Goal: Information Seeking & Learning: Check status

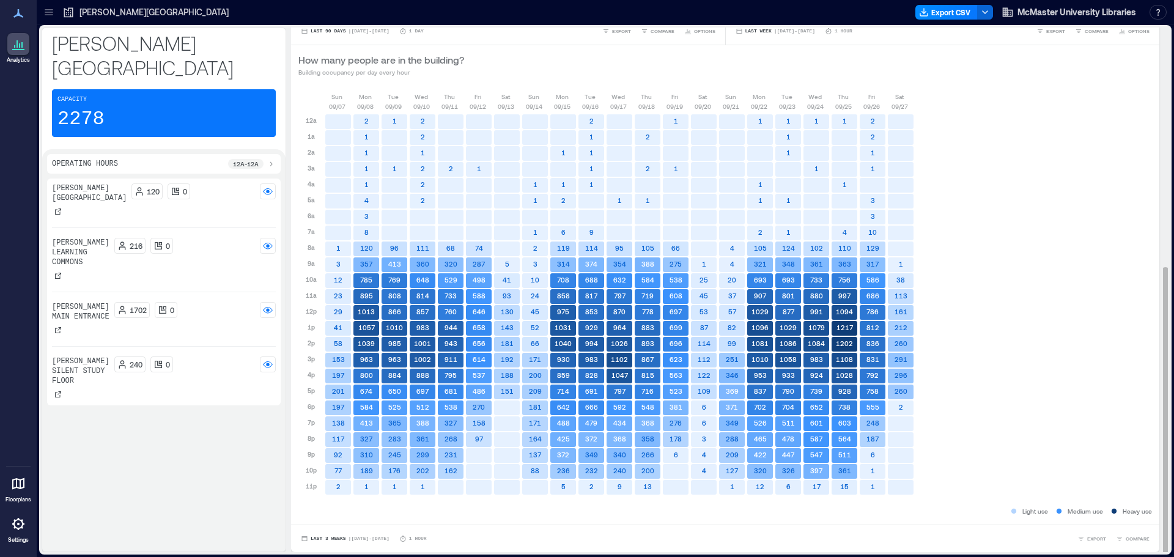
scroll to position [1, 0]
click at [380, 537] on span "| [DATE] - [DATE]" at bounding box center [368, 537] width 41 height 0
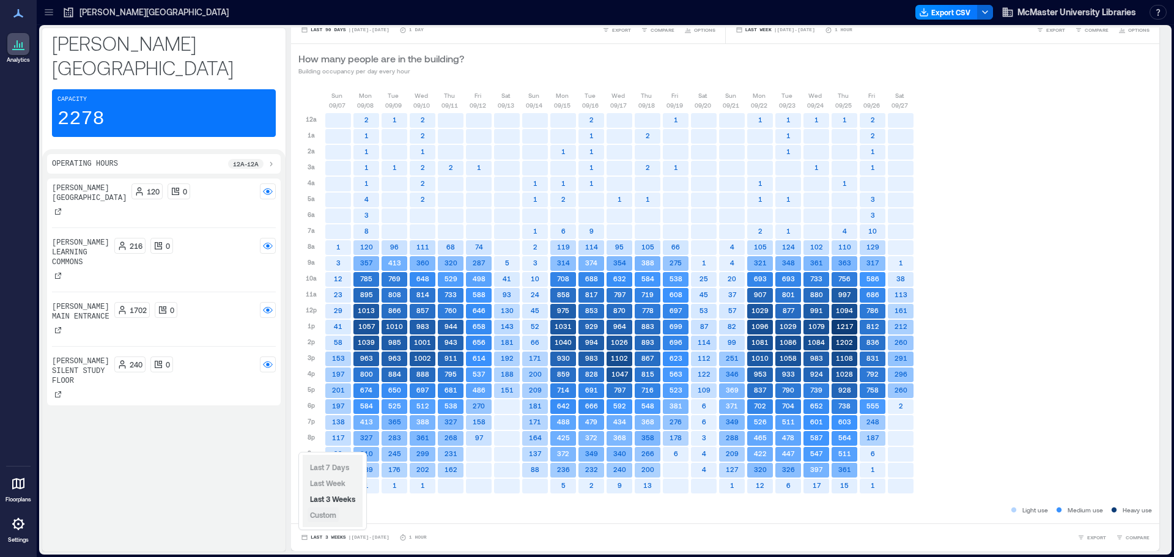
click at [330, 514] on span "Custom" at bounding box center [323, 514] width 26 height 9
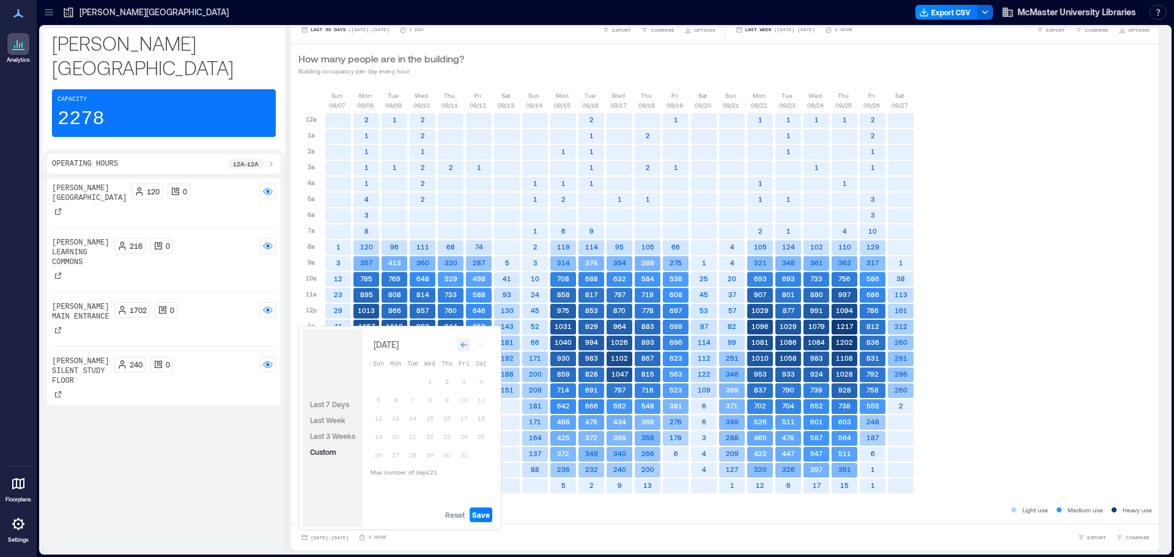
click at [466, 345] on icon "Go to previous month" at bounding box center [463, 344] width 7 height 7
click at [378, 437] on button "21" at bounding box center [378, 436] width 17 height 17
click at [378, 436] on button "21" at bounding box center [378, 436] width 17 height 17
click at [483, 348] on div "Go to next month" at bounding box center [481, 345] width 12 height 12
click at [447, 377] on button "2" at bounding box center [446, 381] width 17 height 17
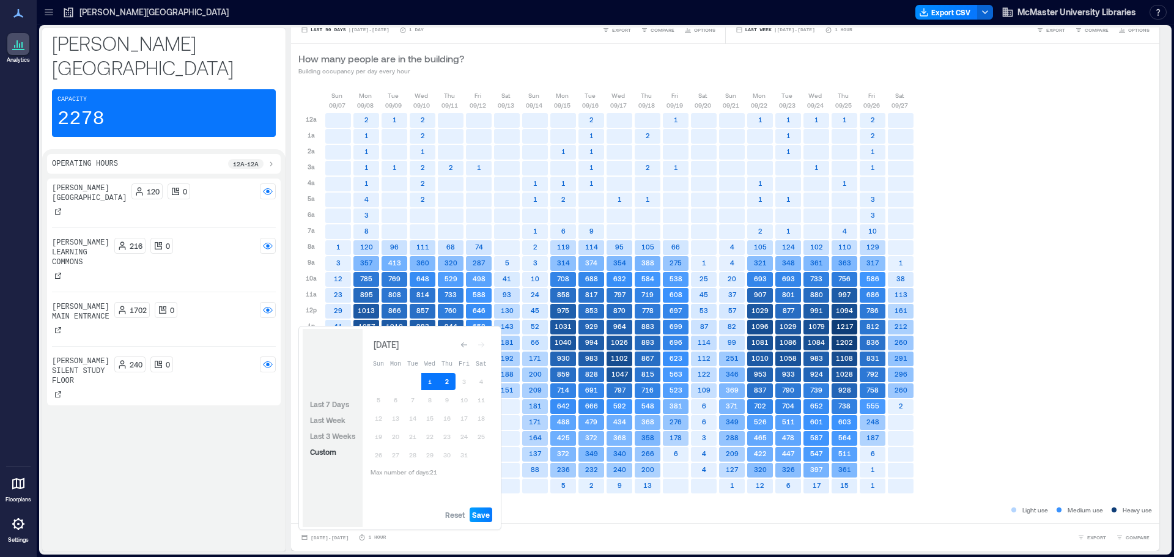
click at [477, 511] on span "Save" at bounding box center [481, 515] width 18 height 10
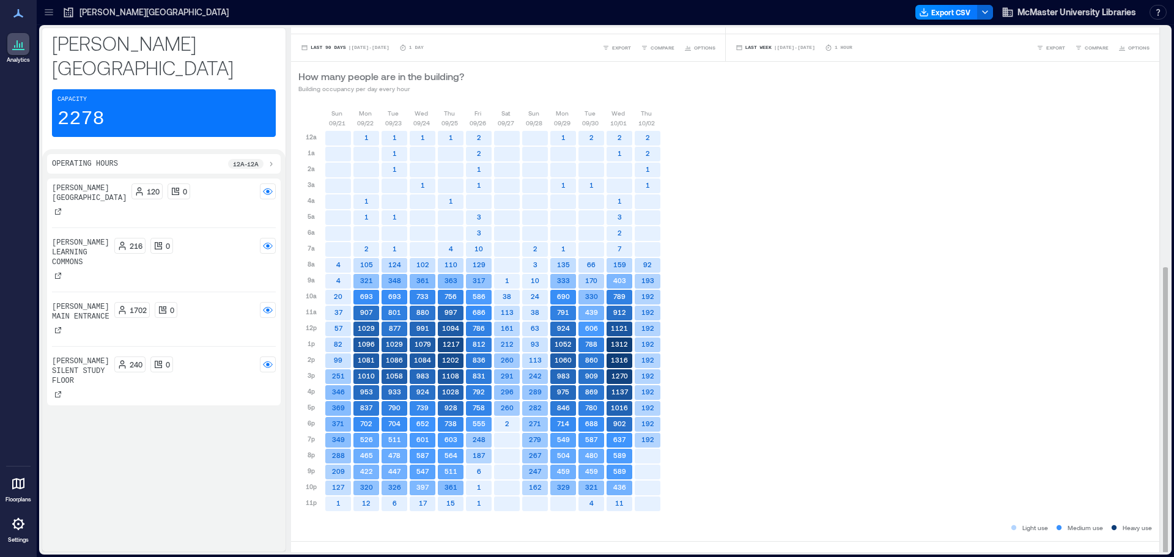
scroll to position [437, 0]
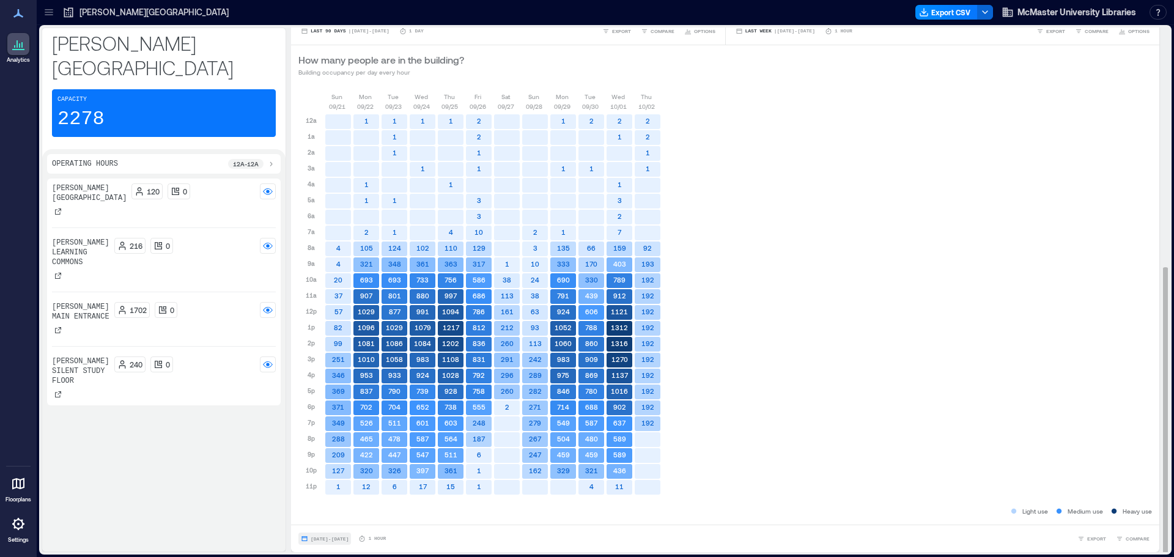
click at [351, 533] on button "[DATE] - [DATE]" at bounding box center [324, 538] width 53 height 12
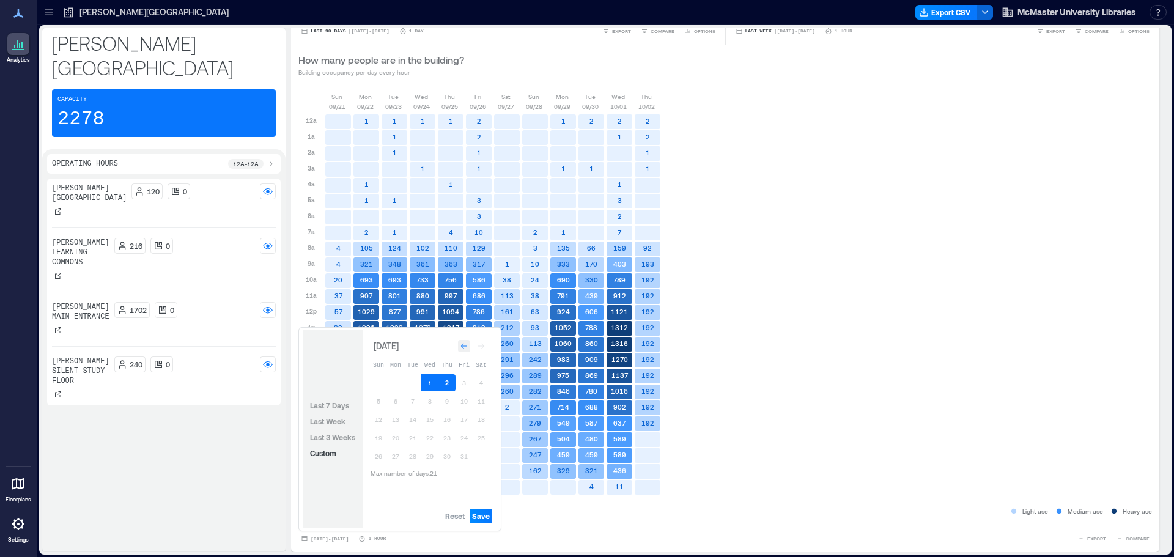
click at [462, 346] on icon "Go to previous month" at bounding box center [464, 347] width 6 height 6
click at [411, 452] on button "30" at bounding box center [412, 455] width 17 height 17
click at [484, 342] on icon "Go to next month" at bounding box center [480, 345] width 7 height 7
click at [440, 382] on button "2" at bounding box center [446, 382] width 17 height 17
click at [478, 521] on button "Save" at bounding box center [481, 516] width 23 height 15
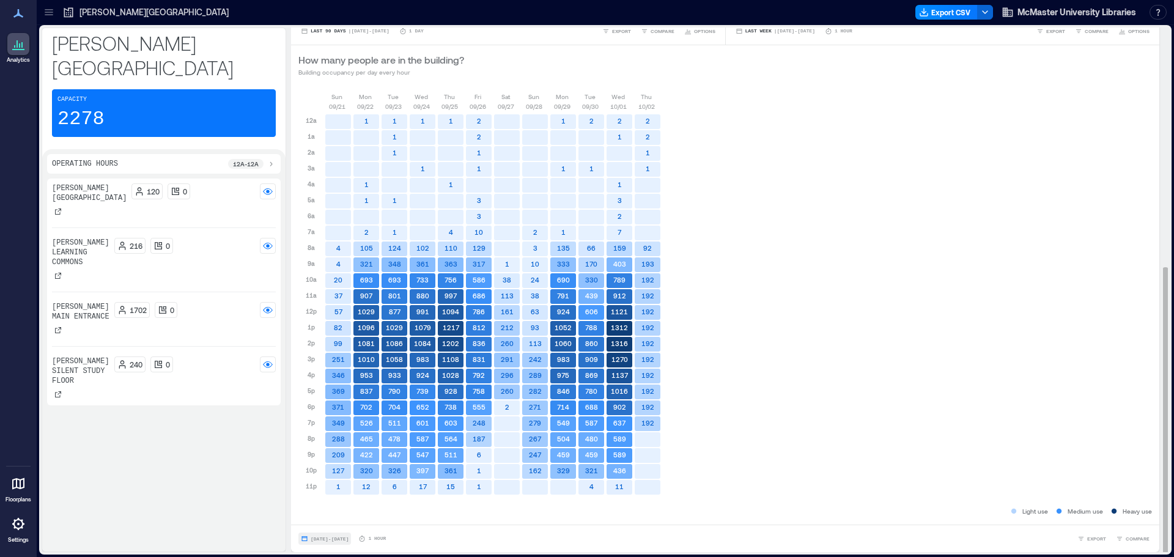
click at [348, 539] on span "[DATE] - [DATE]" at bounding box center [330, 539] width 38 height 6
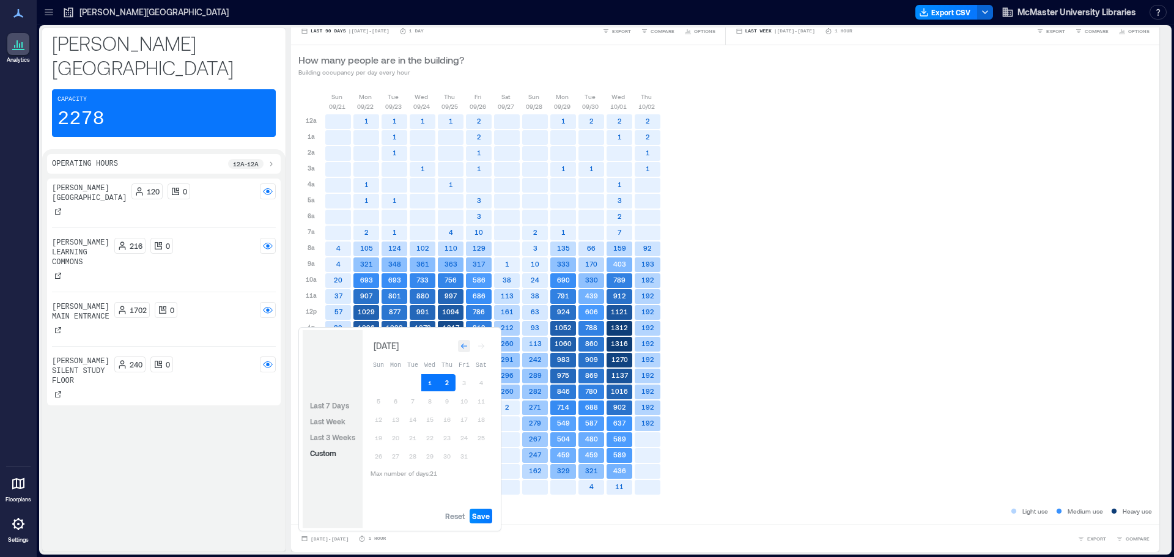
click at [465, 345] on icon "Go to previous month" at bounding box center [463, 345] width 7 height 7
click at [413, 454] on button "30" at bounding box center [412, 455] width 17 height 17
click at [481, 352] on div "Go to next month" at bounding box center [481, 346] width 12 height 12
click at [448, 382] on button "2" at bounding box center [446, 382] width 17 height 17
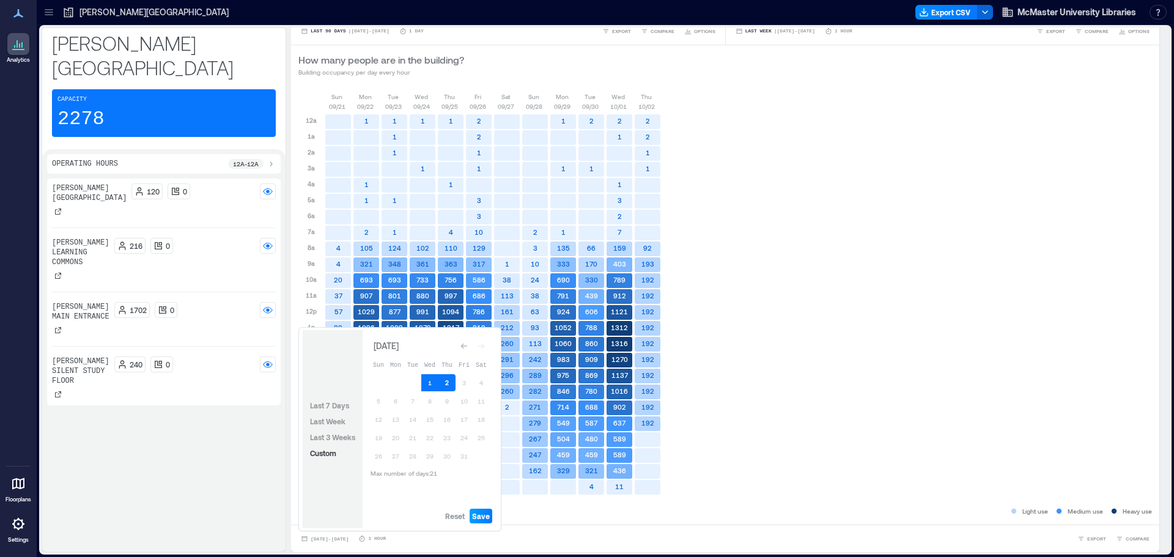
click at [488, 510] on button "Save" at bounding box center [481, 516] width 23 height 15
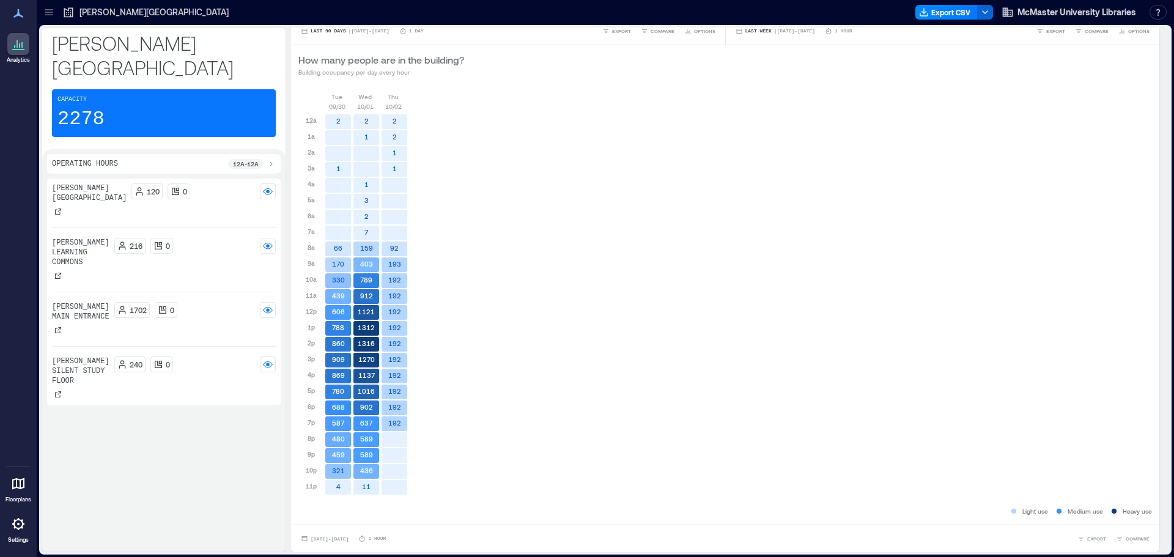
click at [115, 10] on p "[PERSON_NAME][GEOGRAPHIC_DATA]" at bounding box center [153, 12] width 149 height 12
click at [81, 18] on p "[PERSON_NAME][GEOGRAPHIC_DATA]" at bounding box center [153, 12] width 149 height 12
click at [44, 12] on icon at bounding box center [49, 12] width 12 height 12
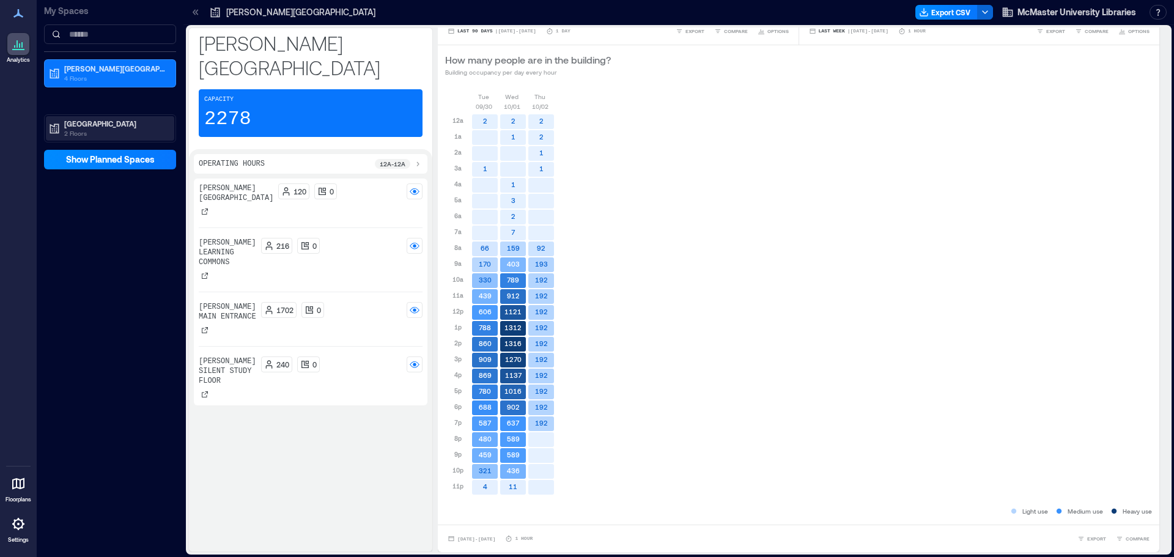
click at [73, 122] on p "[GEOGRAPHIC_DATA]" at bounding box center [115, 124] width 103 height 10
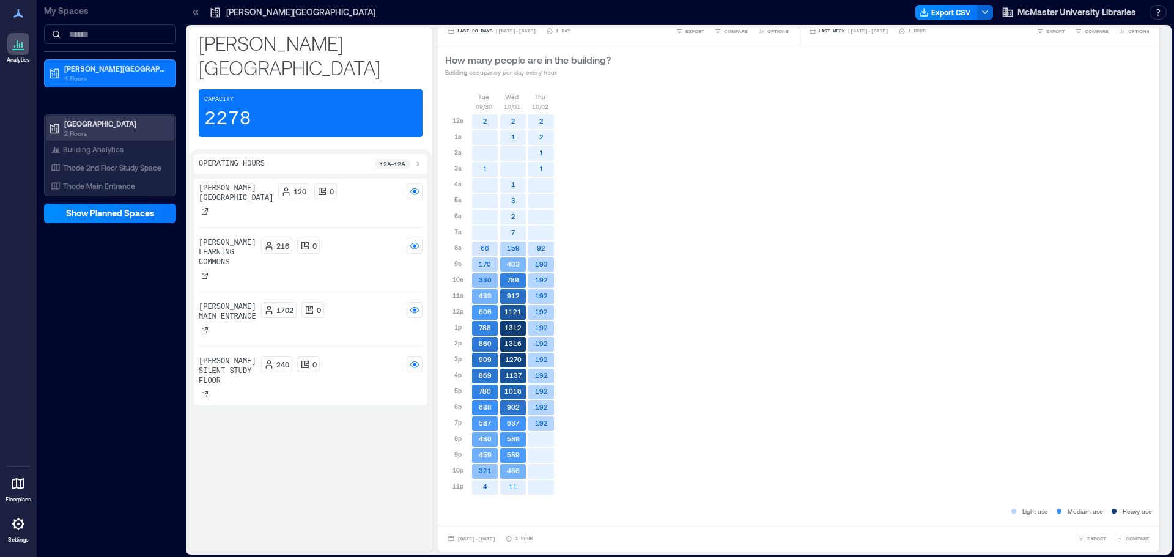
click at [97, 128] on p "[GEOGRAPHIC_DATA]" at bounding box center [115, 124] width 103 height 10
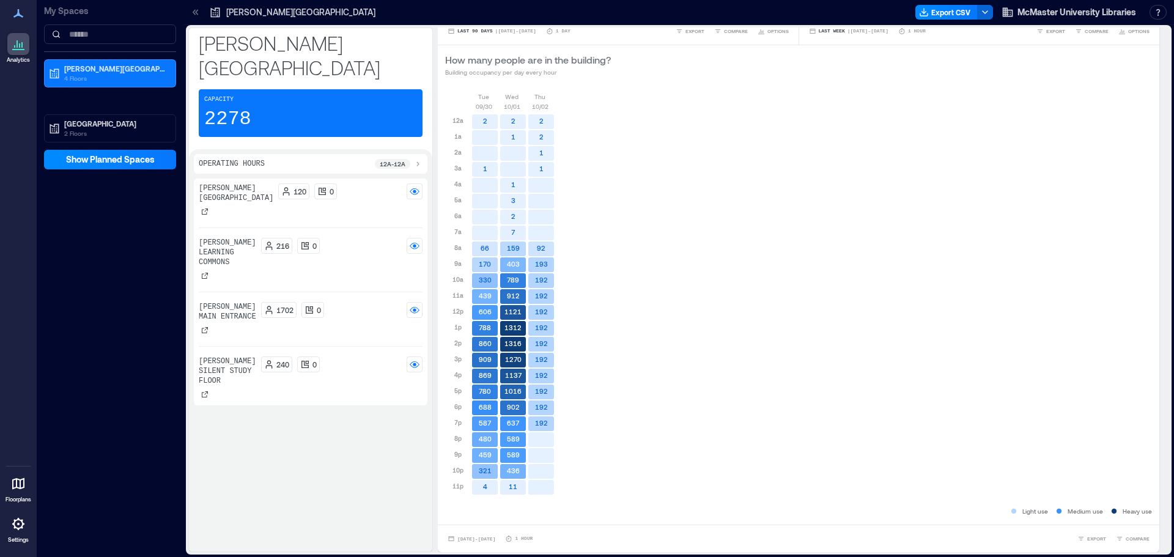
click at [233, 10] on p "[PERSON_NAME][GEOGRAPHIC_DATA]" at bounding box center [300, 12] width 149 height 12
click at [197, 8] on icon at bounding box center [196, 12] width 12 height 12
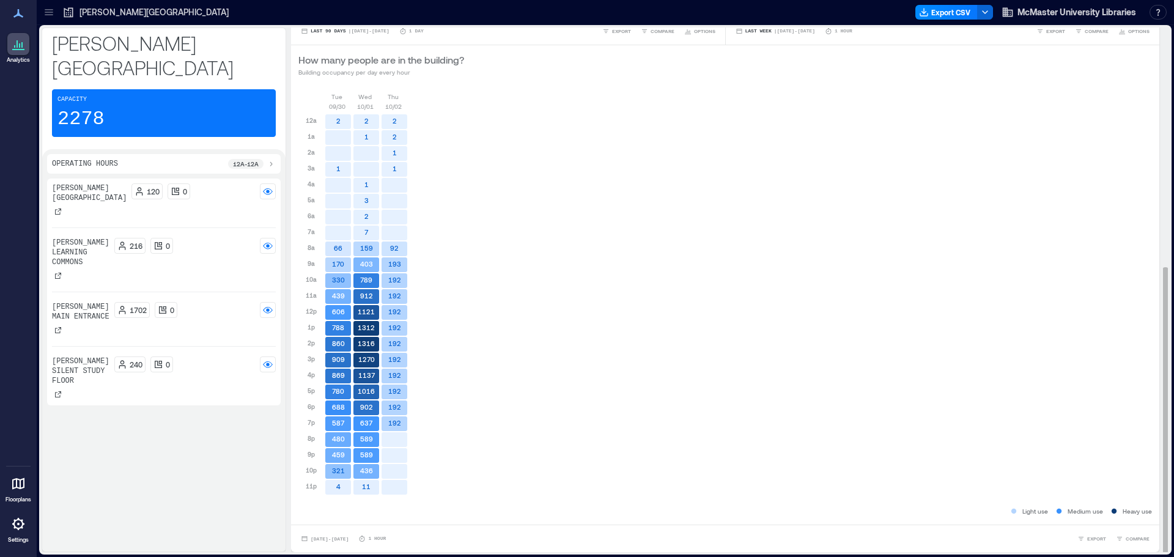
scroll to position [0, 0]
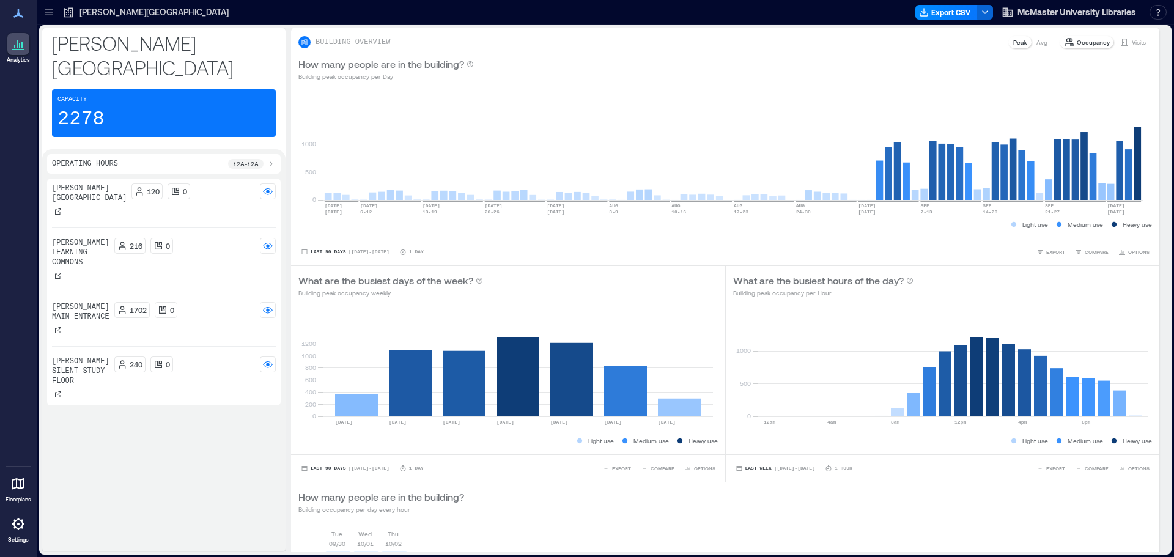
click at [132, 15] on p "[PERSON_NAME][GEOGRAPHIC_DATA]" at bounding box center [153, 12] width 149 height 12
click at [41, 10] on div at bounding box center [49, 12] width 20 height 20
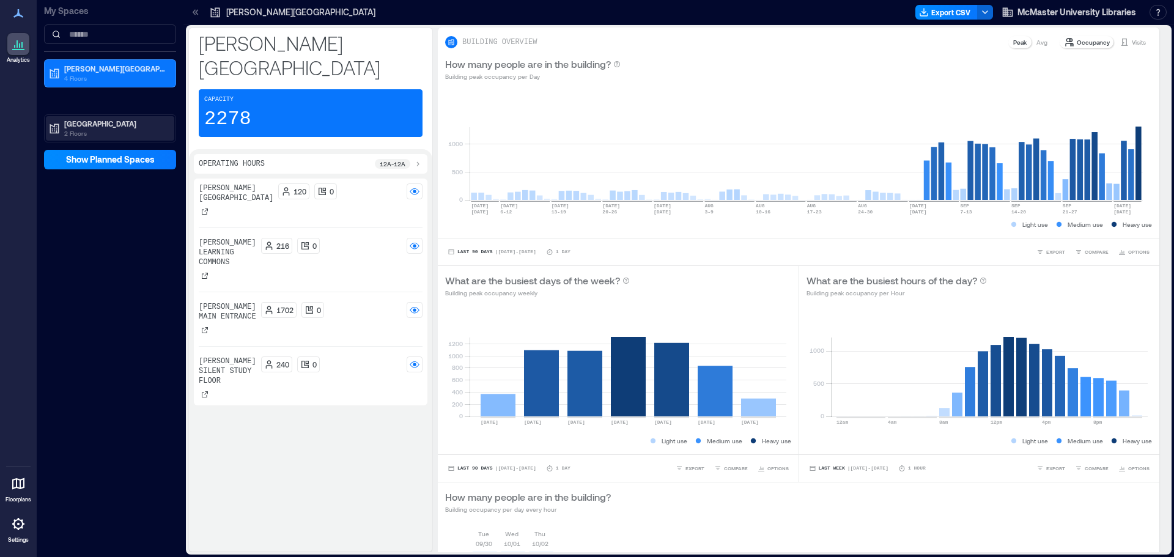
click at [87, 125] on p "[GEOGRAPHIC_DATA]" at bounding box center [115, 124] width 103 height 10
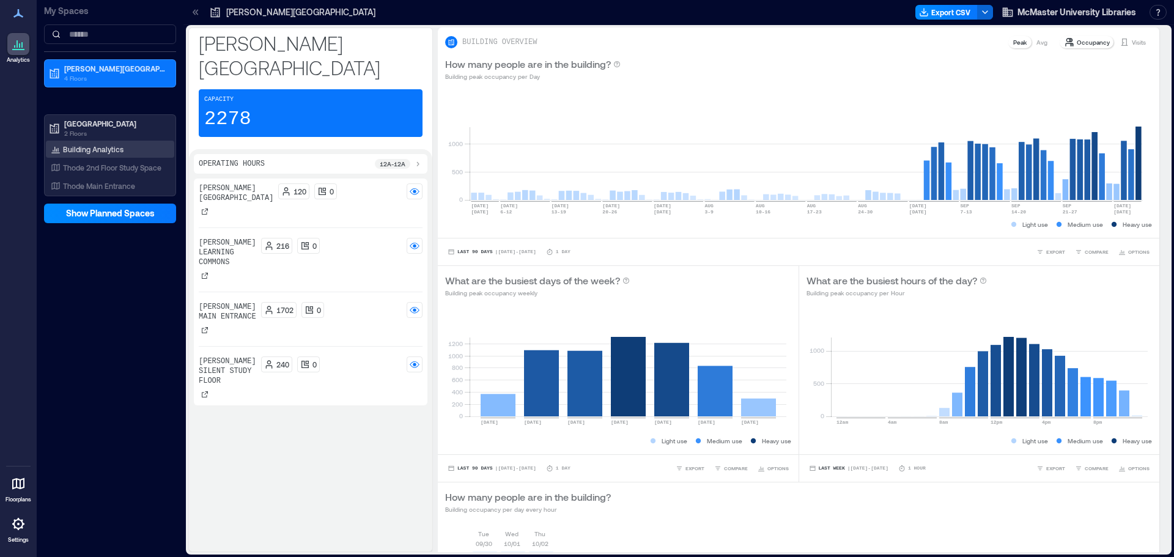
click at [87, 148] on p "Building Analytics" at bounding box center [93, 149] width 61 height 10
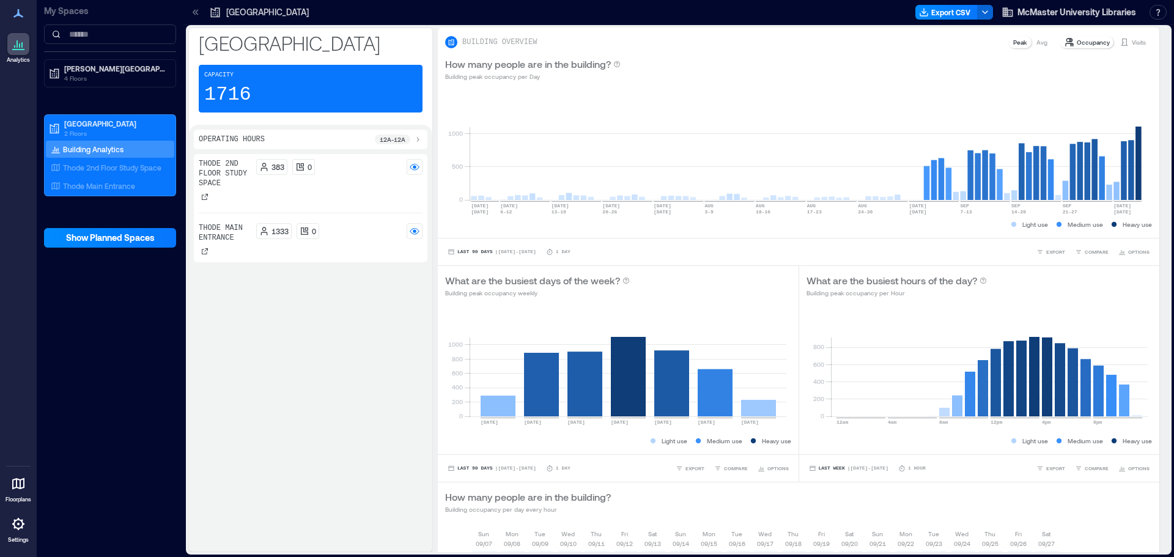
click at [322, 283] on div "Thode 2nd Floor Study Space 383 0 Thode Main Entrance 1333 0" at bounding box center [311, 350] width 234 height 392
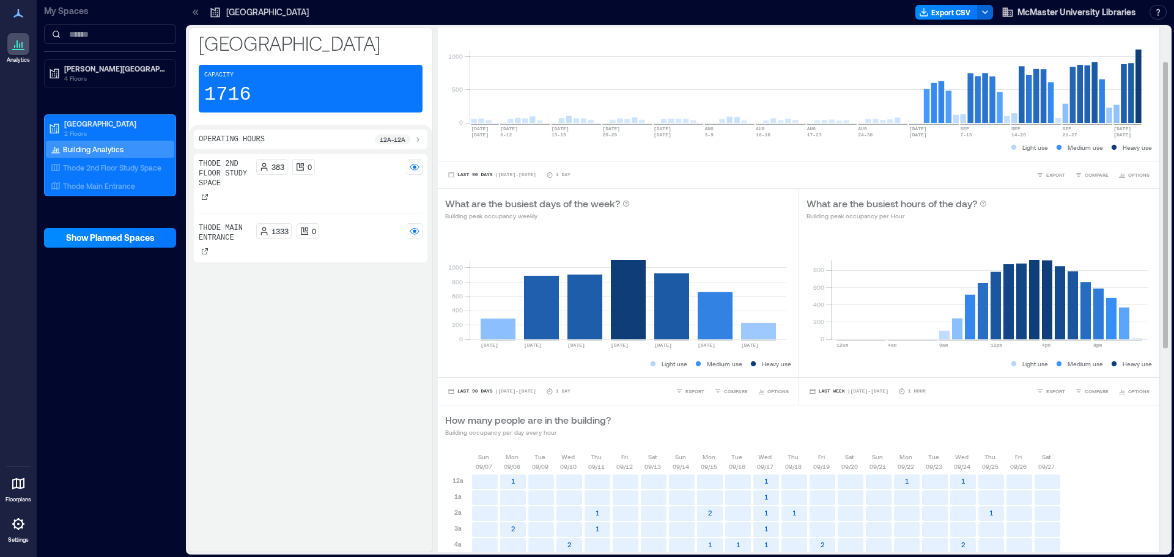
scroll to position [61, 0]
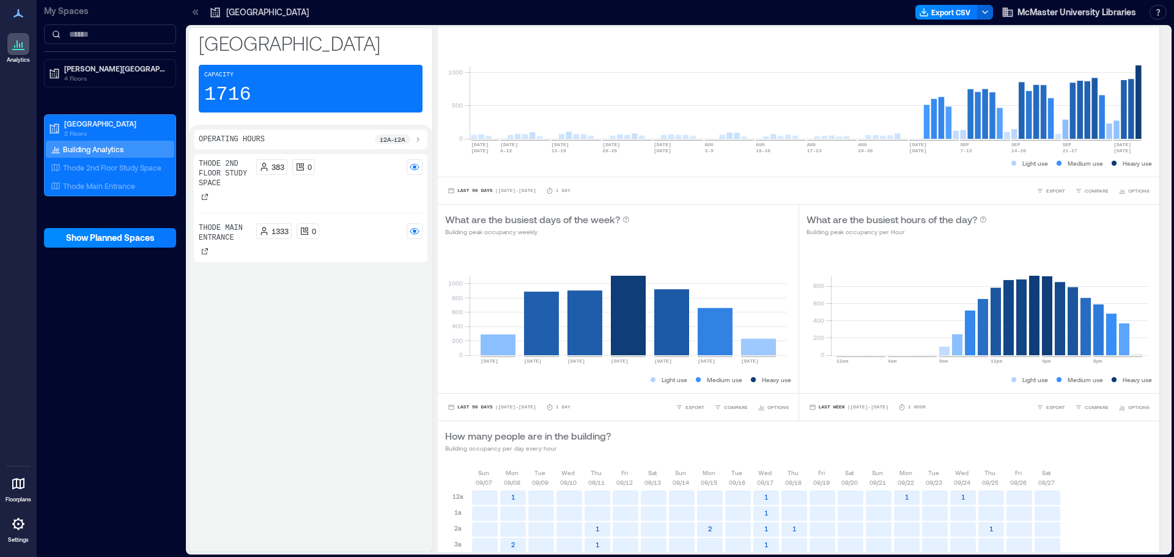
click at [319, 296] on div "Thode 2nd Floor Study Space 383 0 Thode Main Entrance 1333 0" at bounding box center [311, 350] width 234 height 392
click at [291, 346] on div "Thode 2nd Floor Study Space 383 0 Thode Main Entrance 1333 0" at bounding box center [311, 350] width 234 height 392
click at [101, 129] on p "2 Floors" at bounding box center [115, 133] width 103 height 10
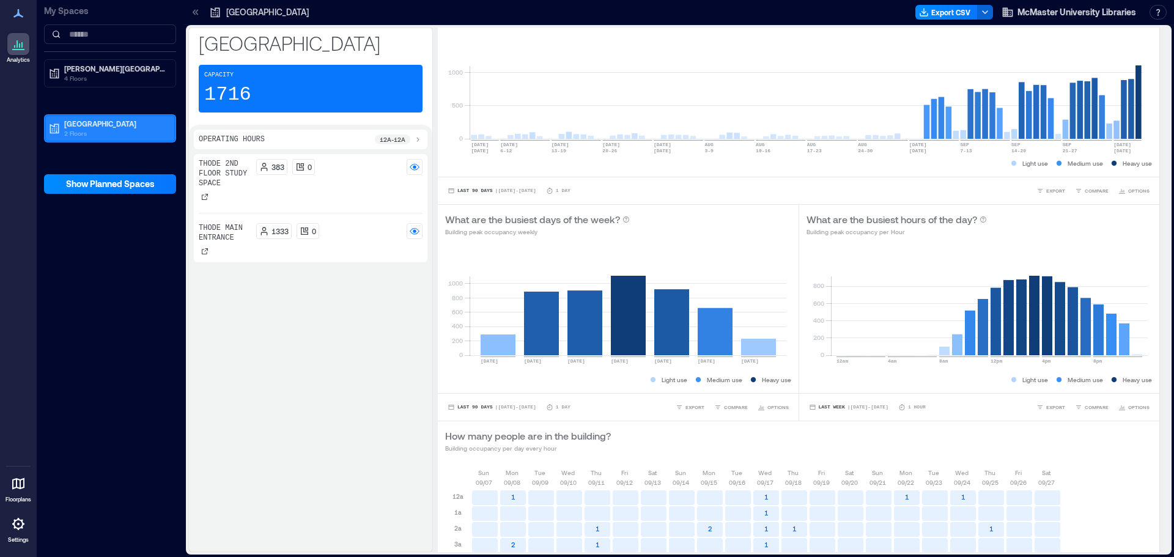
click at [101, 129] on p "2 Floors" at bounding box center [115, 133] width 103 height 10
